Goal: Transaction & Acquisition: Purchase product/service

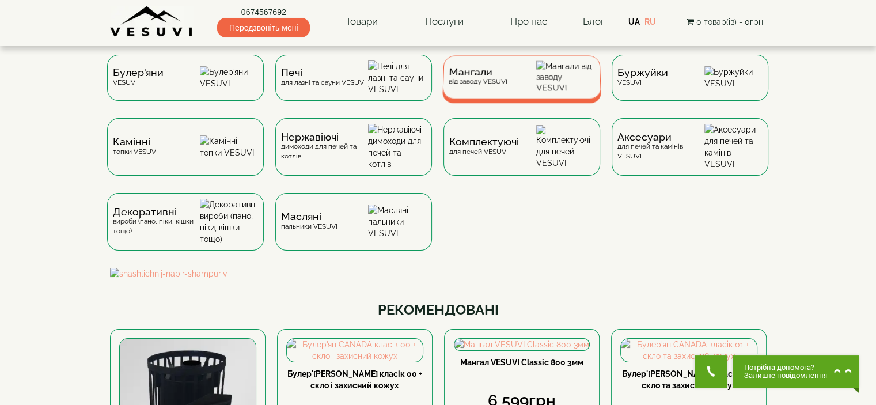
click at [478, 86] on div "Мангали від заводу VESUVI" at bounding box center [477, 77] width 59 height 18
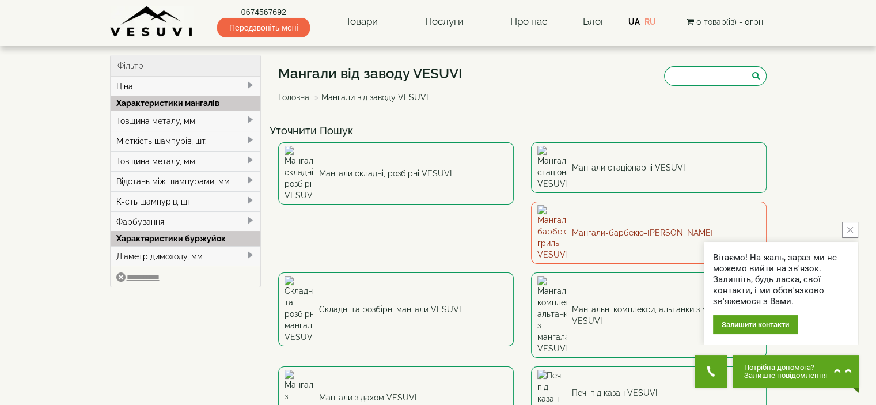
click at [531, 202] on link "Мангали-барбекю-[PERSON_NAME]" at bounding box center [649, 233] width 236 height 62
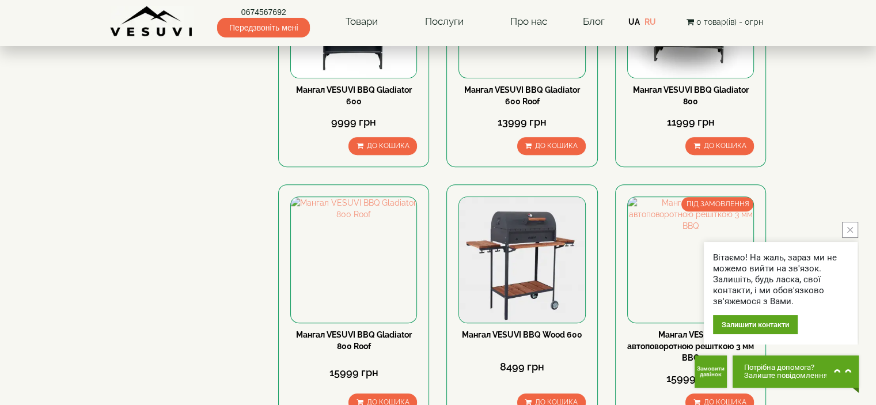
scroll to position [461, 0]
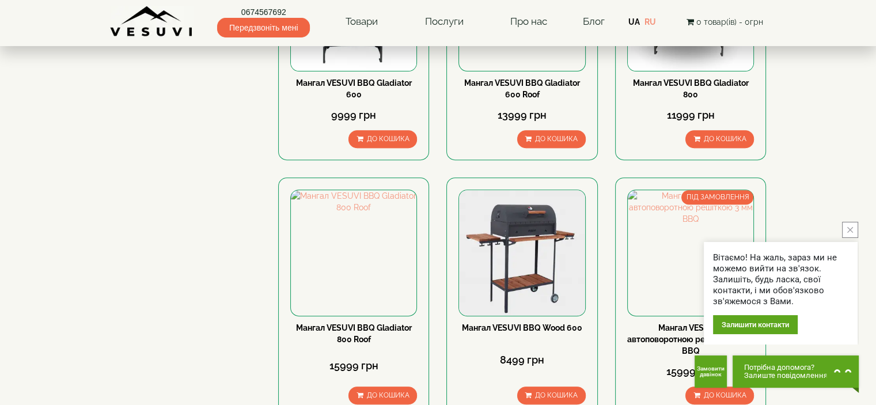
click at [855, 225] on button "close button" at bounding box center [850, 230] width 16 height 16
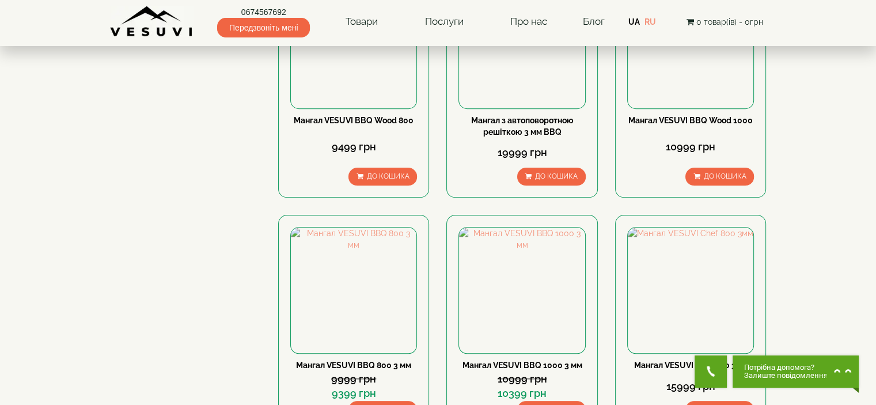
scroll to position [922, 0]
